Goal: Task Accomplishment & Management: Use online tool/utility

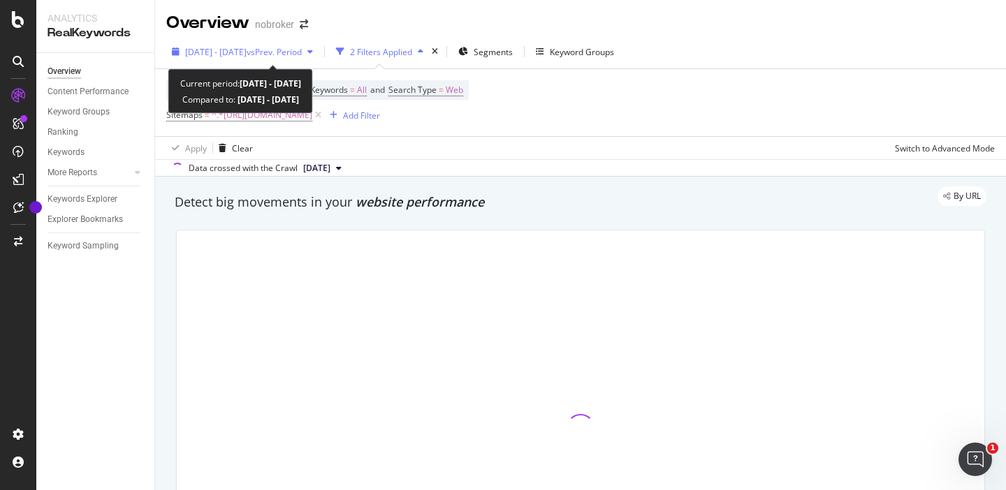
click at [313, 49] on icon "button" at bounding box center [310, 51] width 6 height 8
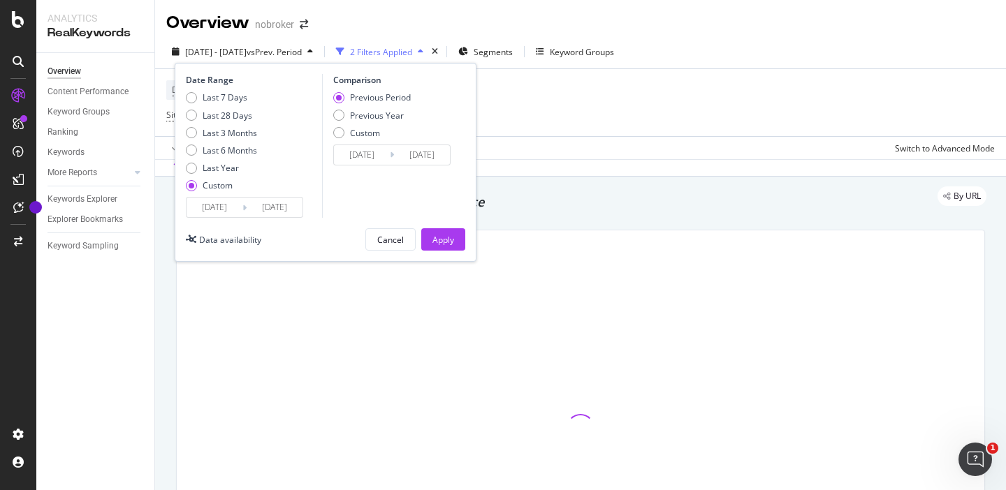
click at [216, 203] on input "[DATE]" at bounding box center [214, 208] width 56 height 20
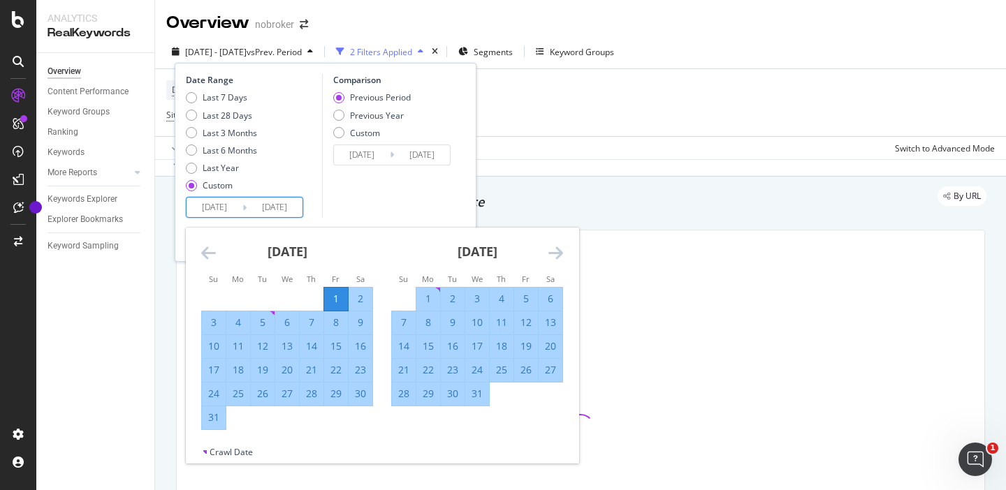
click at [557, 256] on icon "Move forward to switch to the next month." at bounding box center [555, 252] width 15 height 17
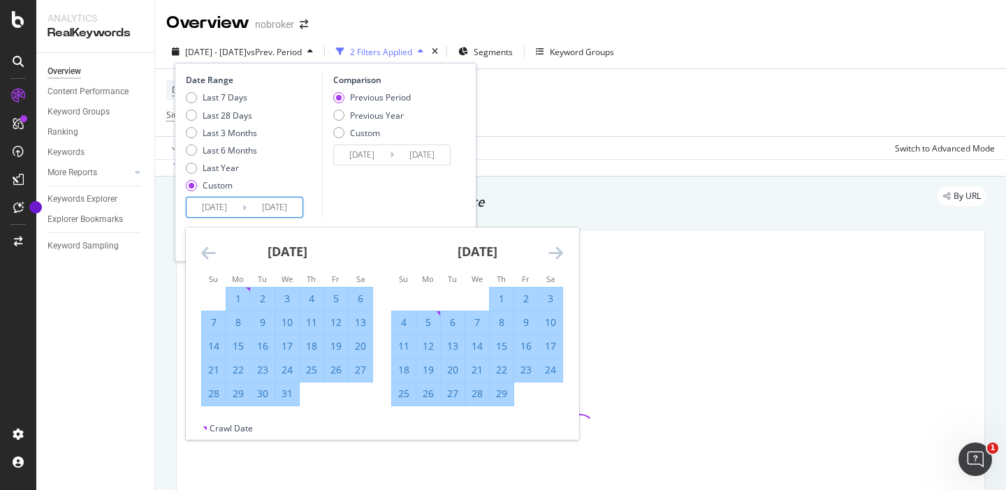
click at [557, 256] on icon "Move forward to switch to the next month." at bounding box center [555, 252] width 15 height 17
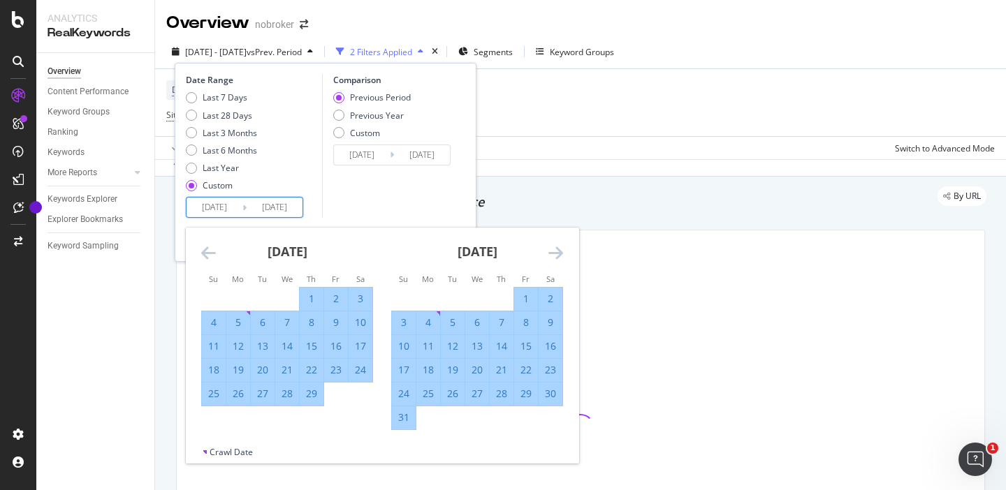
click at [557, 256] on icon "Move forward to switch to the next month." at bounding box center [555, 252] width 15 height 17
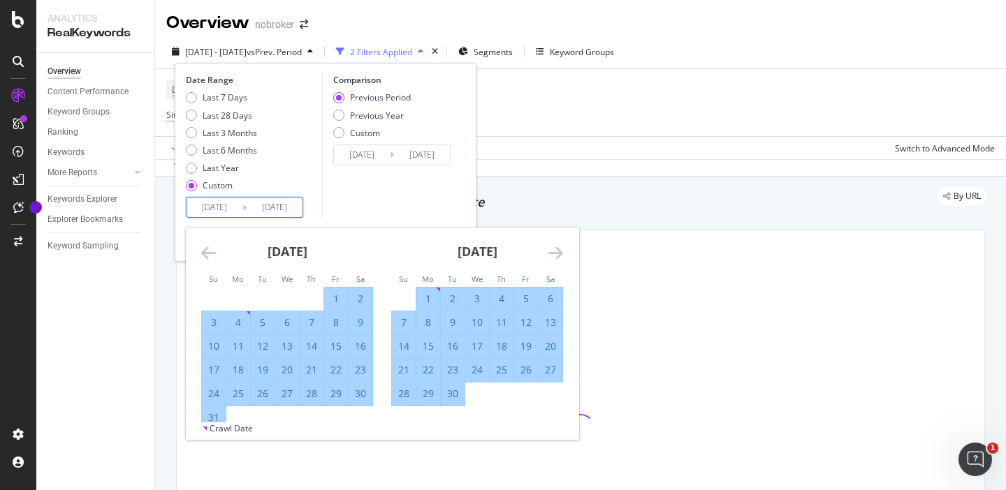
click at [557, 256] on icon "Move forward to switch to the next month." at bounding box center [555, 252] width 15 height 17
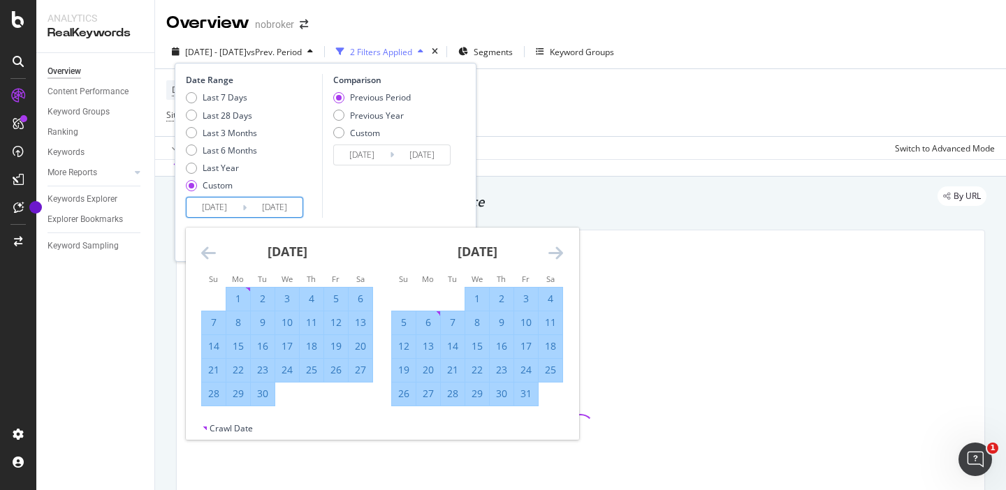
click at [557, 256] on icon "Move forward to switch to the next month." at bounding box center [555, 252] width 15 height 17
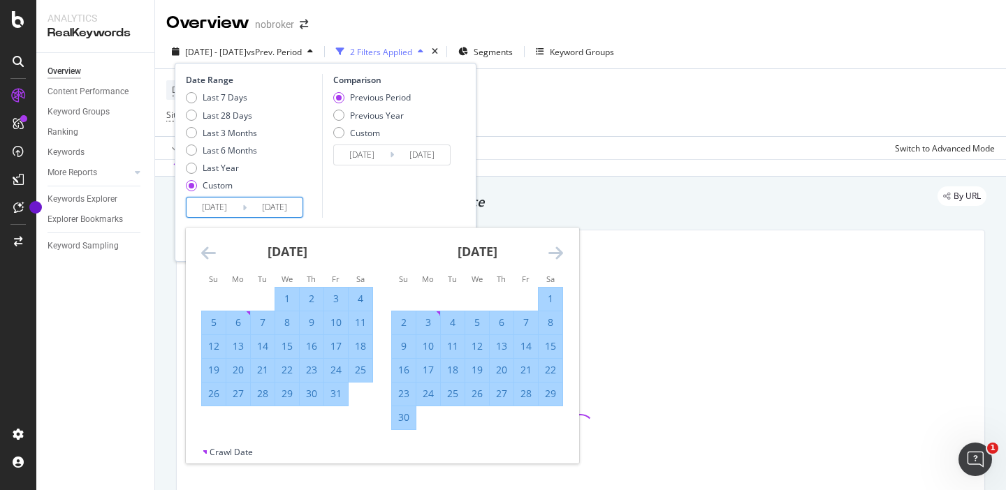
click at [557, 256] on icon "Move forward to switch to the next month." at bounding box center [555, 252] width 15 height 17
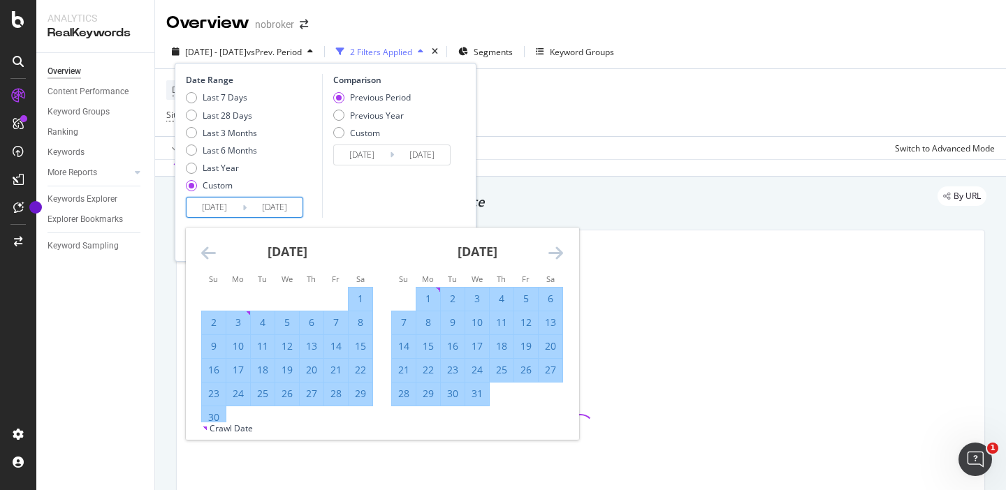
click at [557, 256] on icon "Move forward to switch to the next month." at bounding box center [555, 252] width 15 height 17
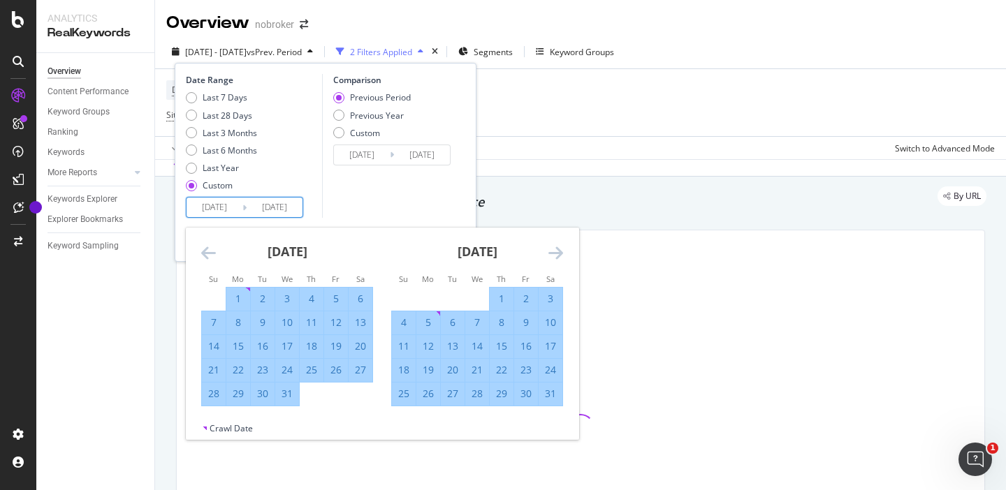
click at [557, 256] on icon "Move forward to switch to the next month." at bounding box center [555, 252] width 15 height 17
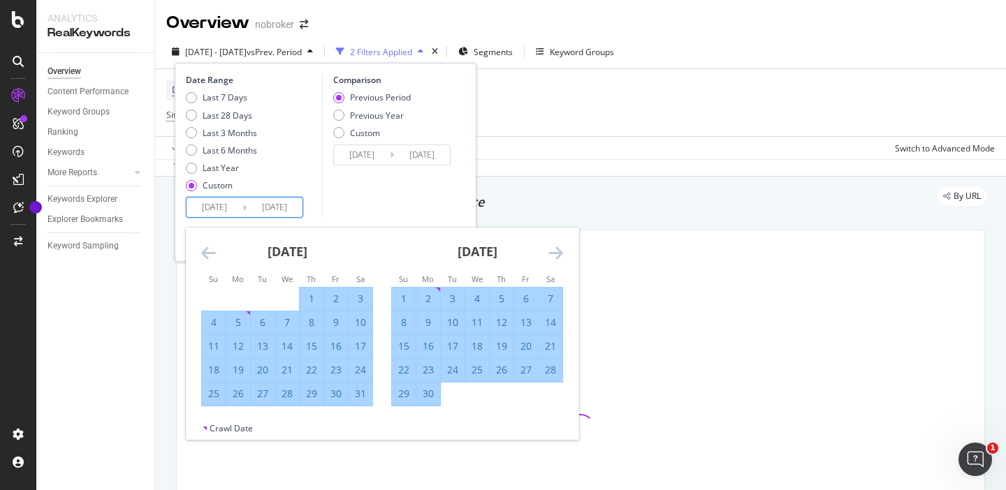
click at [557, 256] on icon "Move forward to switch to the next month." at bounding box center [555, 252] width 15 height 17
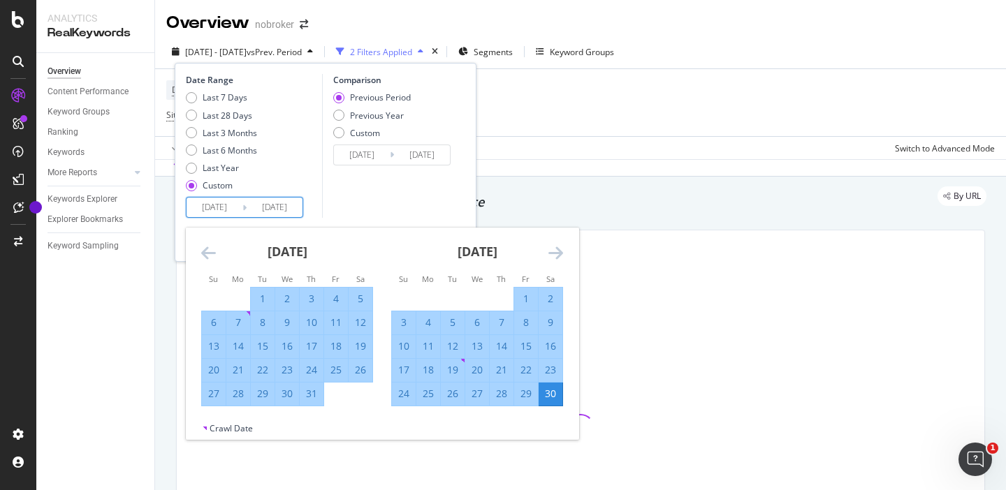
click at [557, 256] on icon "Move forward to switch to the next month." at bounding box center [555, 252] width 15 height 17
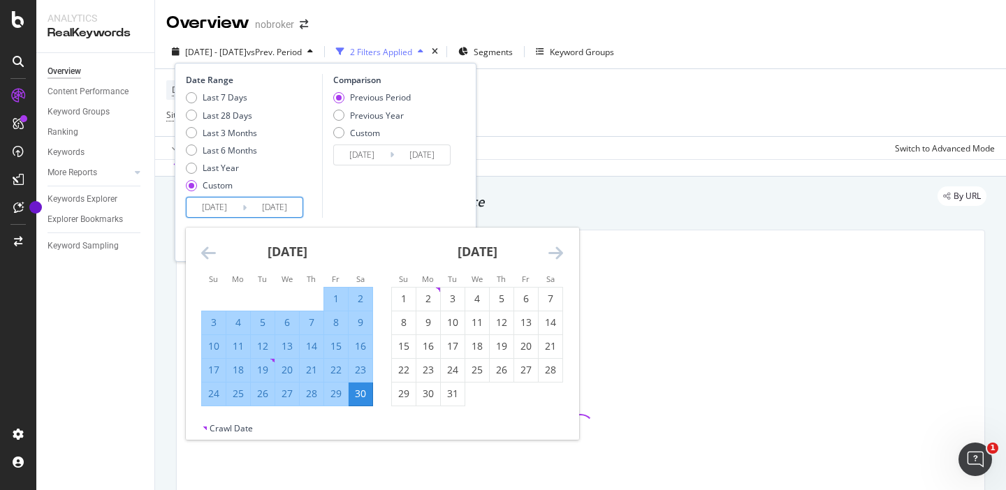
click at [557, 256] on icon "Move forward to switch to the next month." at bounding box center [555, 252] width 15 height 17
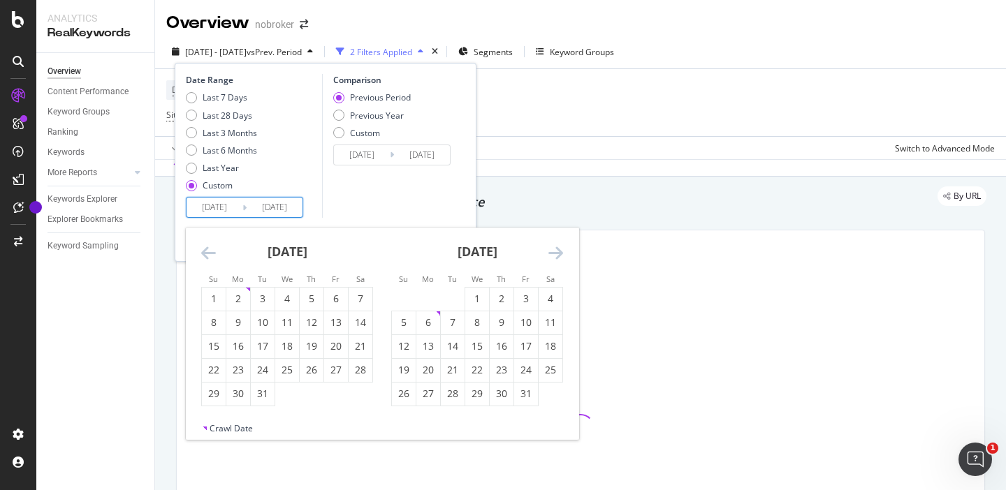
click at [557, 256] on icon "Move forward to switch to the next month." at bounding box center [555, 252] width 15 height 17
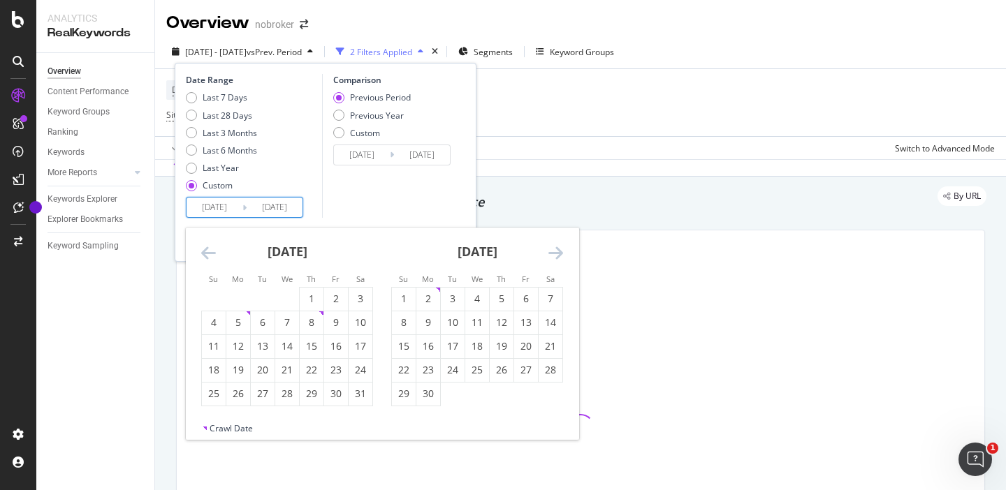
click at [557, 256] on icon "Move forward to switch to the next month." at bounding box center [555, 252] width 15 height 17
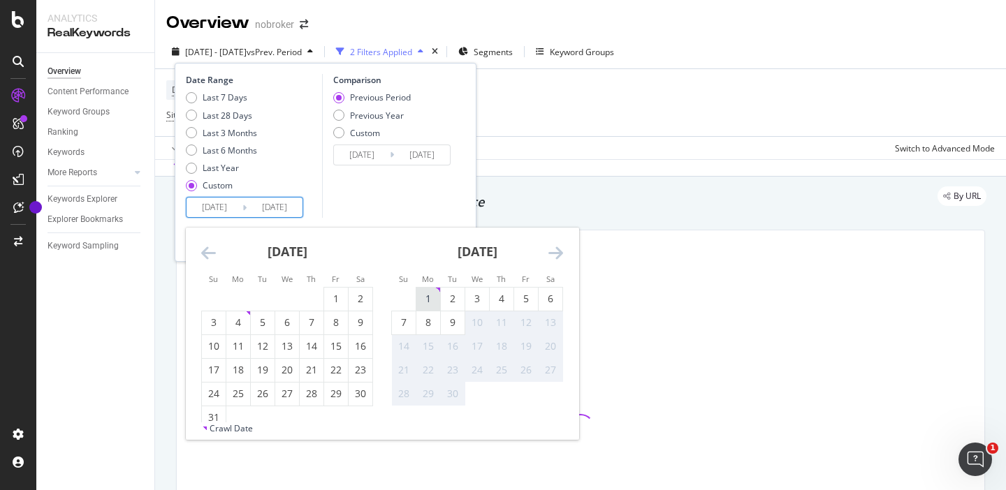
click at [427, 300] on div "1" at bounding box center [428, 299] width 24 height 14
type input "[DATE]"
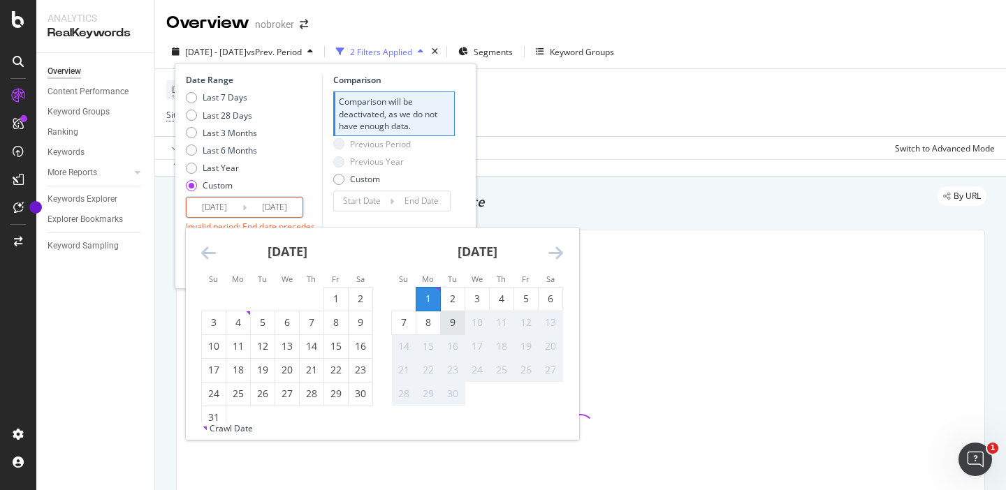
click at [457, 330] on div "9" at bounding box center [453, 323] width 24 height 14
type input "[DATE]"
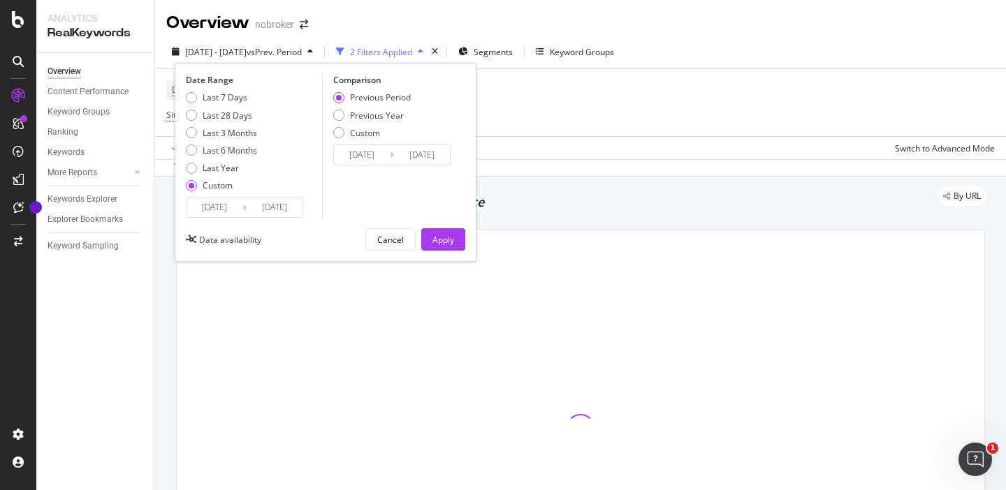
click at [272, 211] on input "[DATE]" at bounding box center [275, 208] width 56 height 20
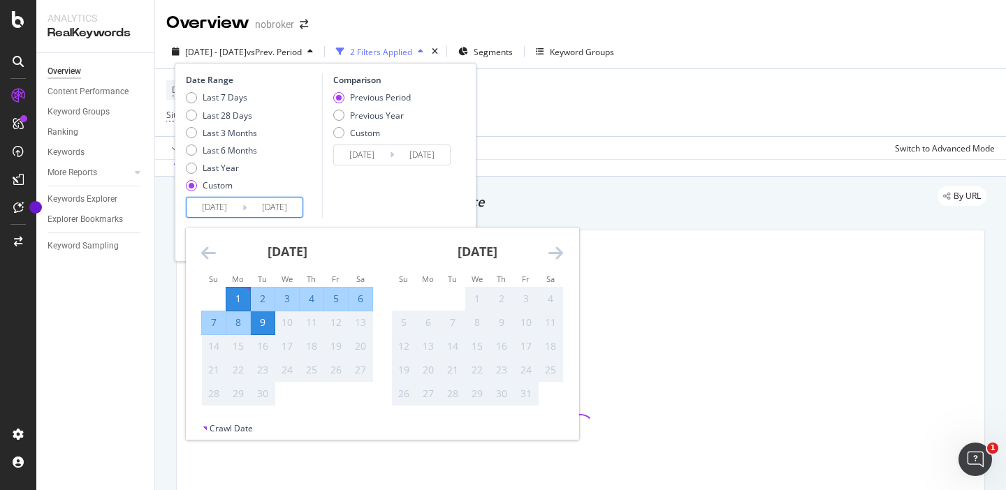
click at [439, 209] on div "Comparison Previous Period Previous Year Custom [DATE] Navigate forward to inte…" at bounding box center [388, 146] width 133 height 144
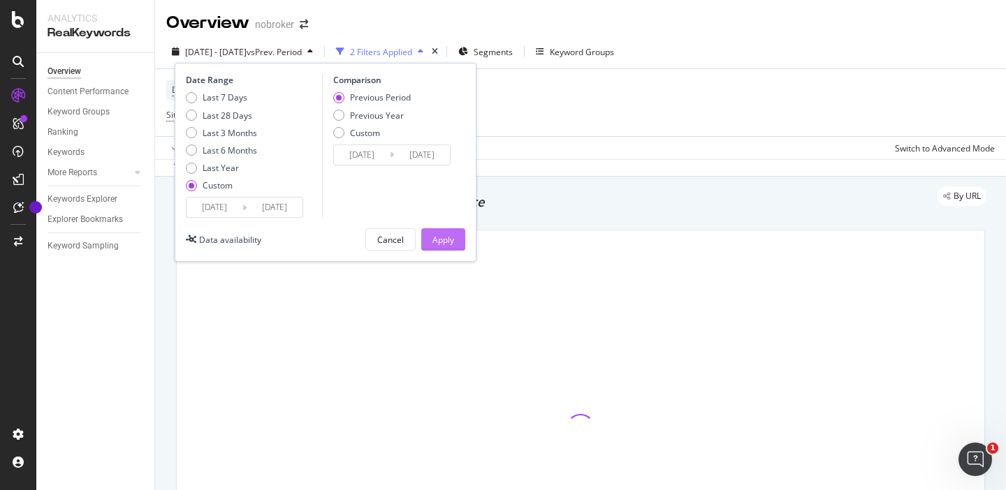
click at [447, 239] on div "Apply" at bounding box center [443, 240] width 22 height 12
